Goal: Information Seeking & Learning: Learn about a topic

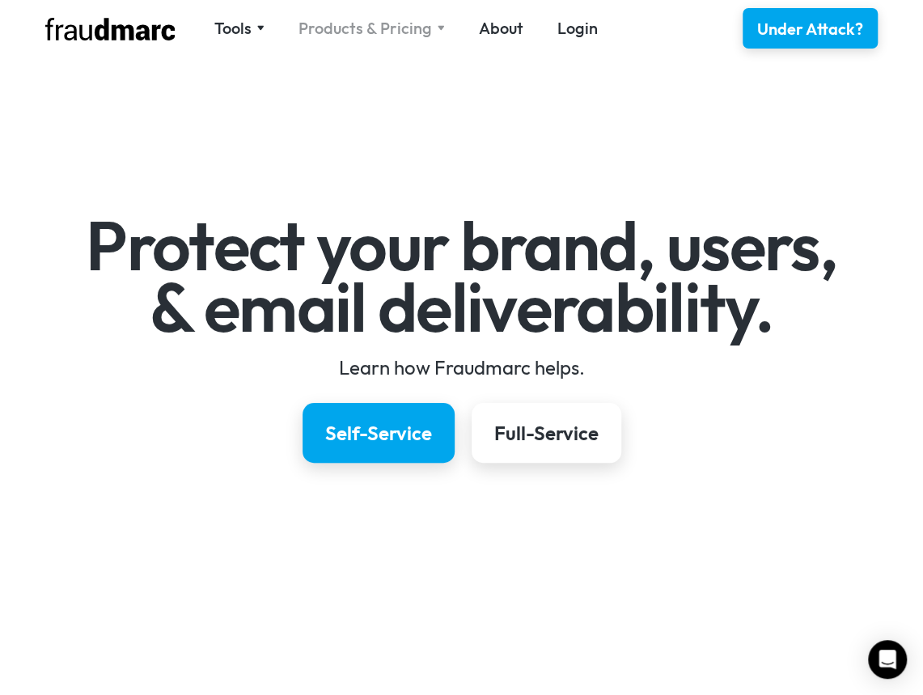
click at [376, 23] on div "Products & Pricing" at bounding box center [364, 28] width 133 height 23
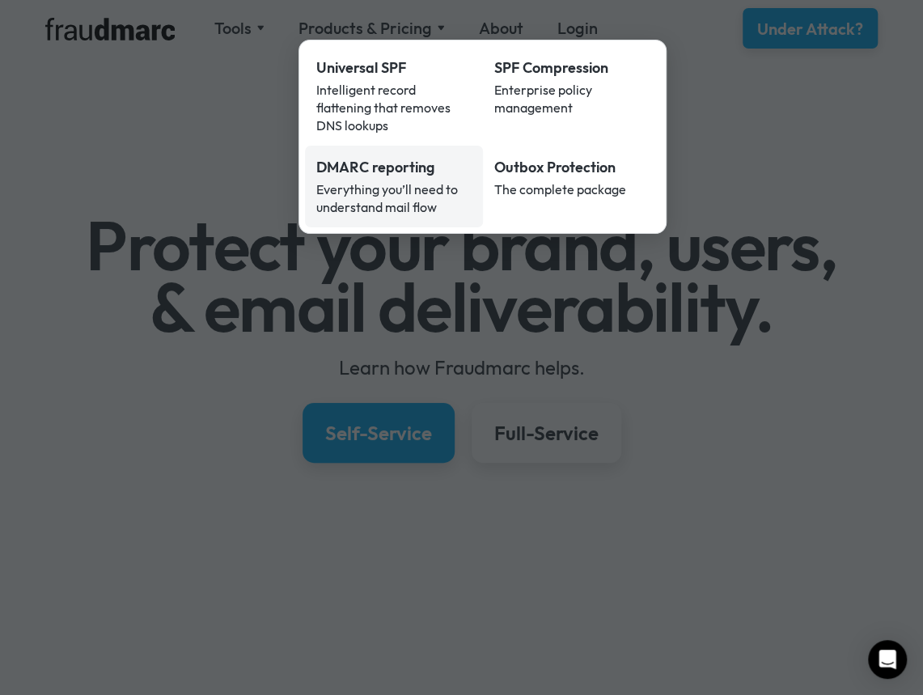
click at [380, 180] on div "Everything you’ll need to understand mail flow" at bounding box center [393, 198] width 155 height 36
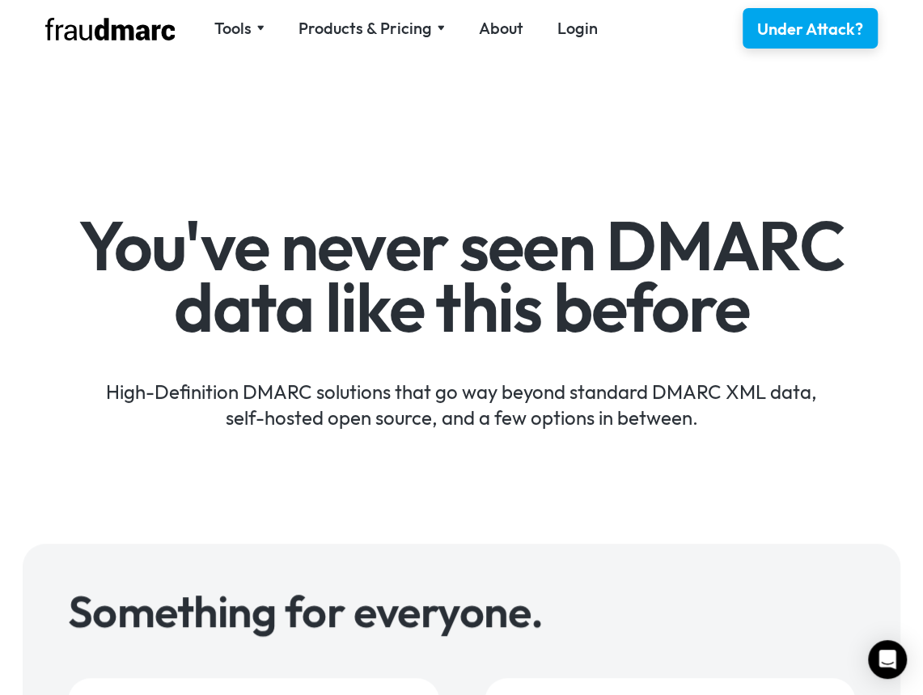
click at [688, 315] on h1 "You've never seen DMARC data like this before" at bounding box center [461, 276] width 877 height 122
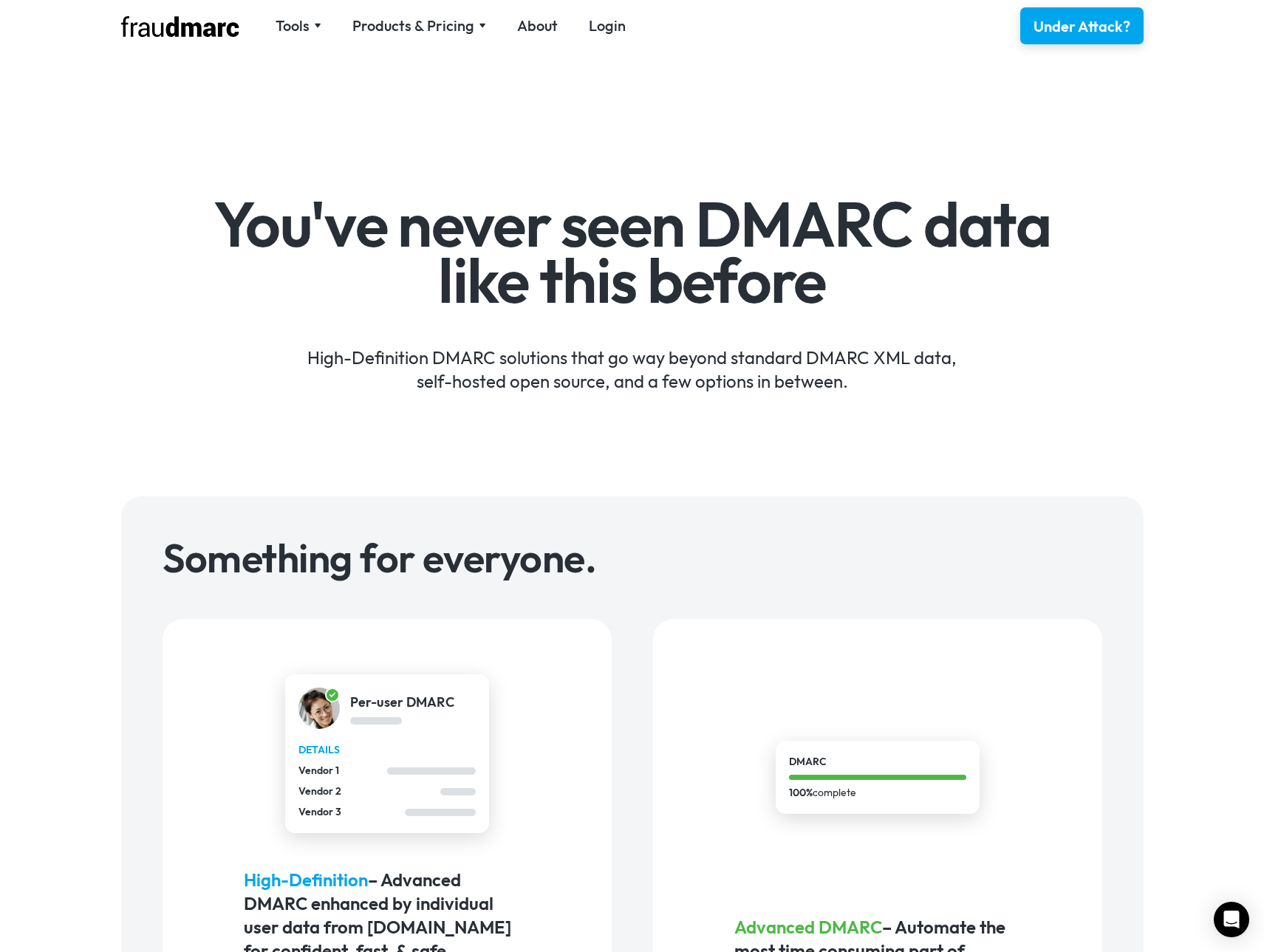
drag, startPoint x: 808, startPoint y: 0, endPoint x: 687, endPoint y: 507, distance: 521.2
click at [395, 19] on div "Products & Pricing" at bounding box center [413, 26] width 122 height 21
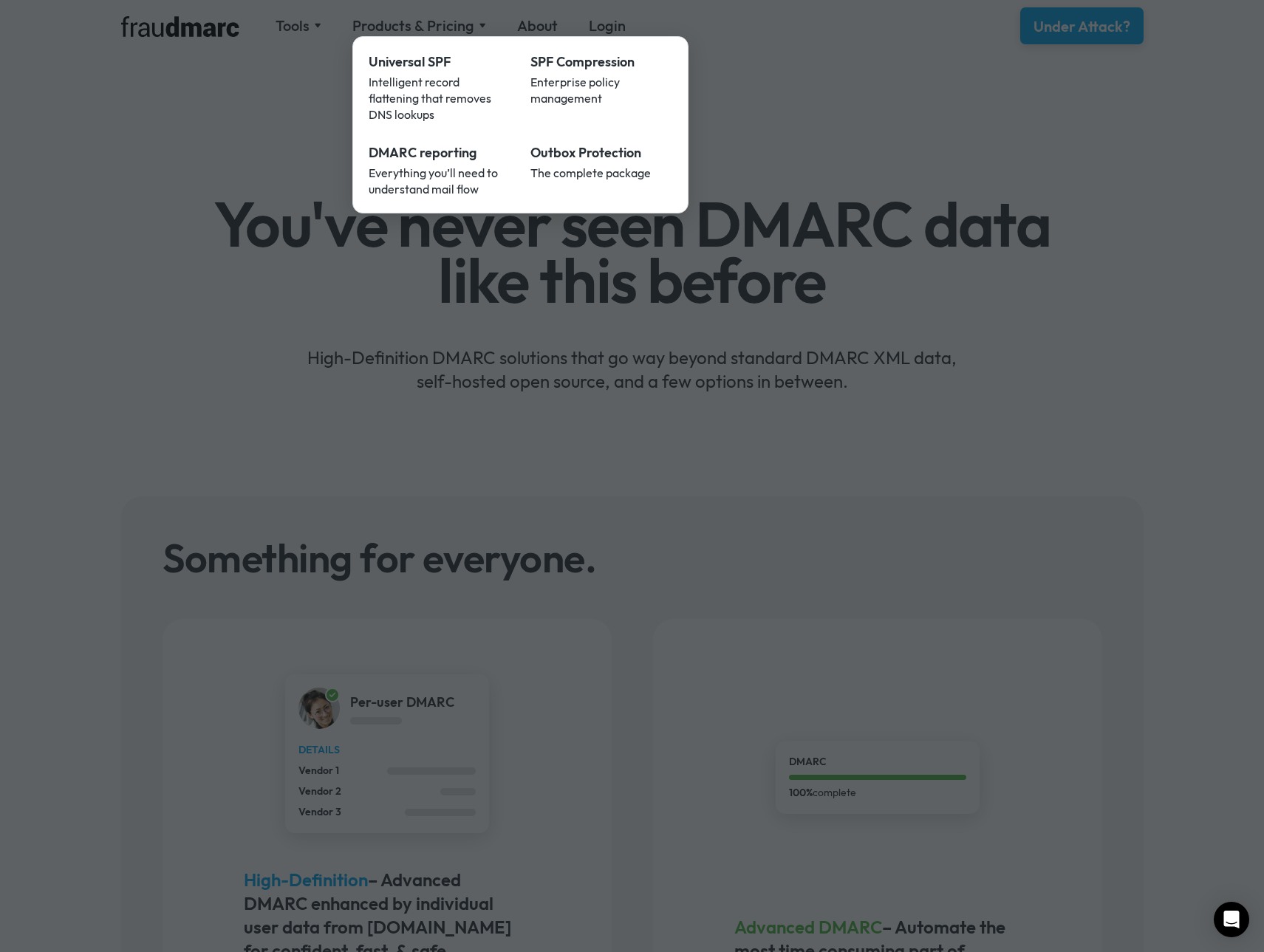
click at [377, 24] on div at bounding box center [632, 476] width 1264 height 952
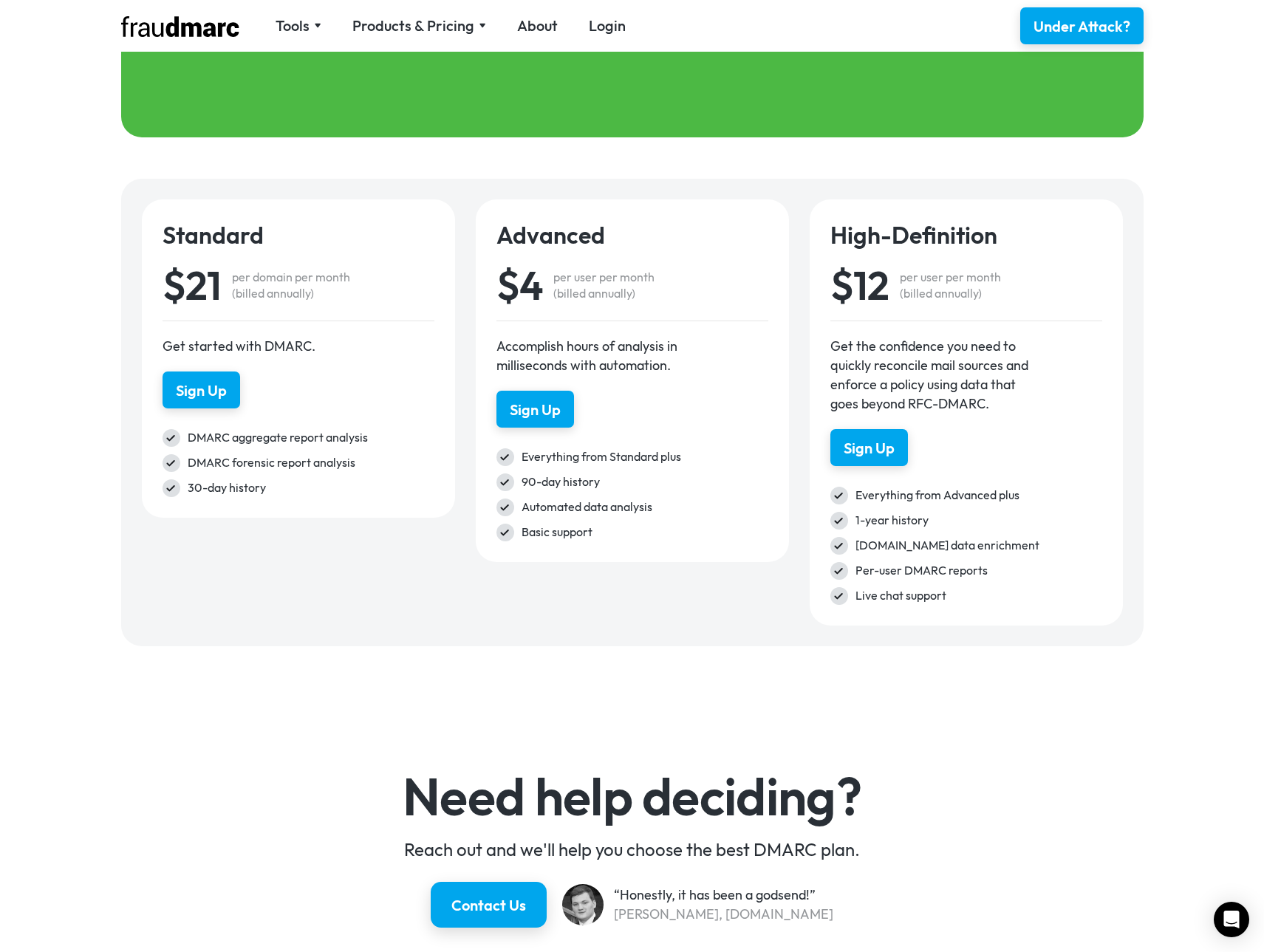
scroll to position [2004, 0]
